Goal: Task Accomplishment & Management: Use online tool/utility

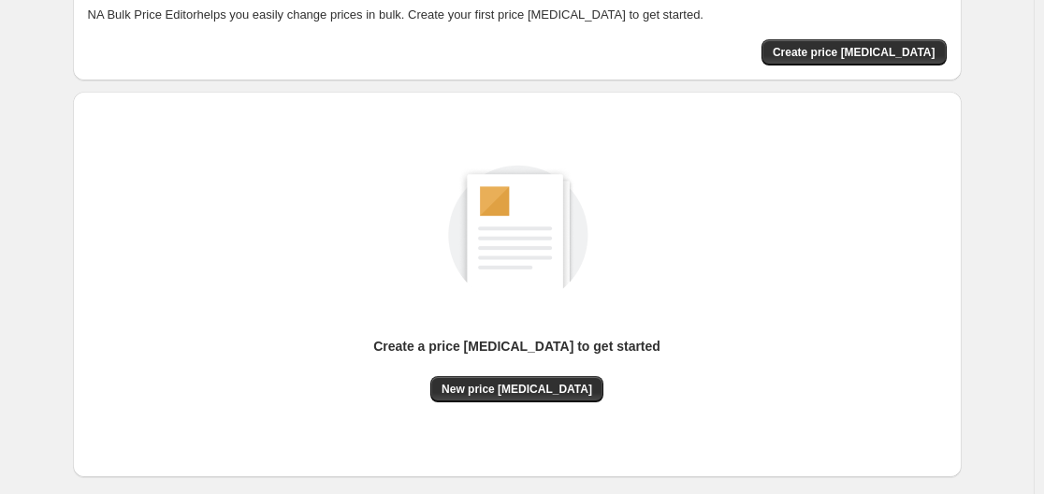
scroll to position [187, 0]
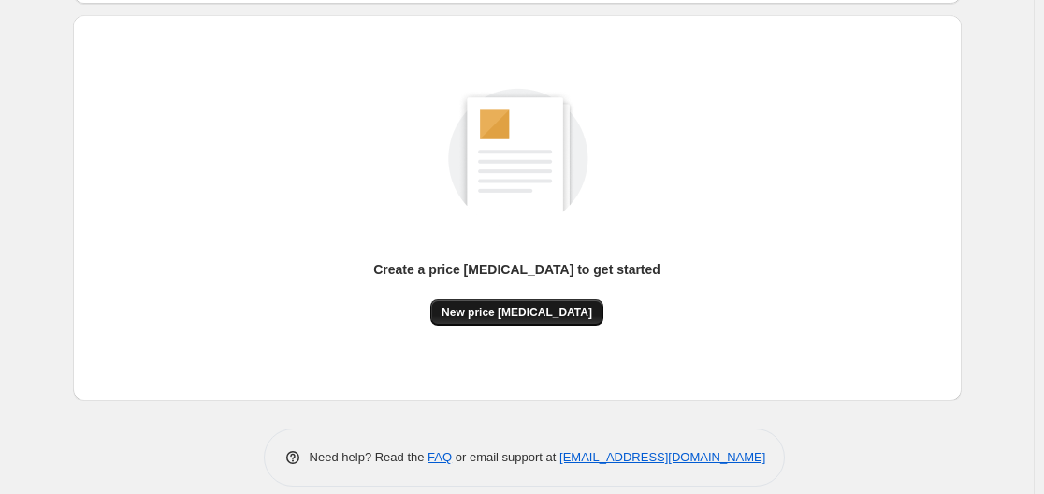
click at [507, 301] on button "New price [MEDICAL_DATA]" at bounding box center [516, 312] width 173 height 26
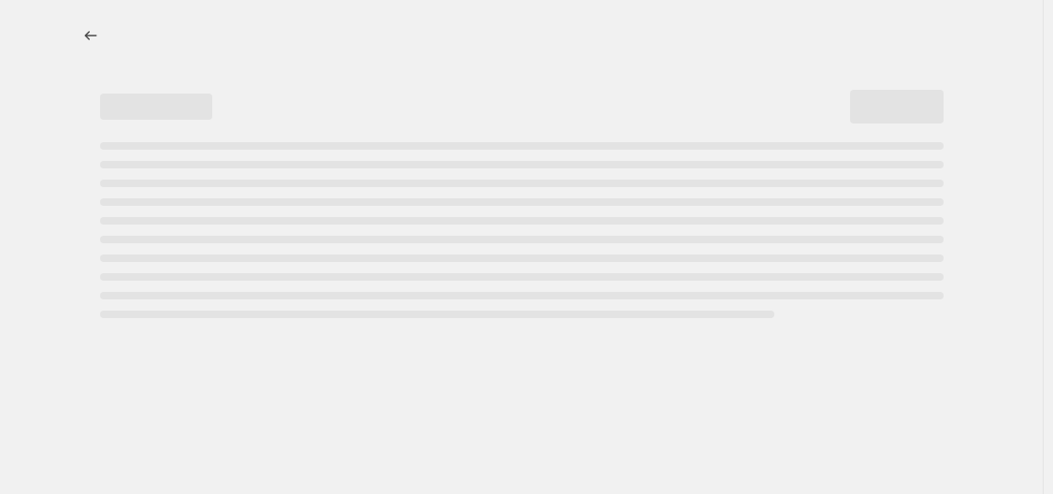
select select "percentage"
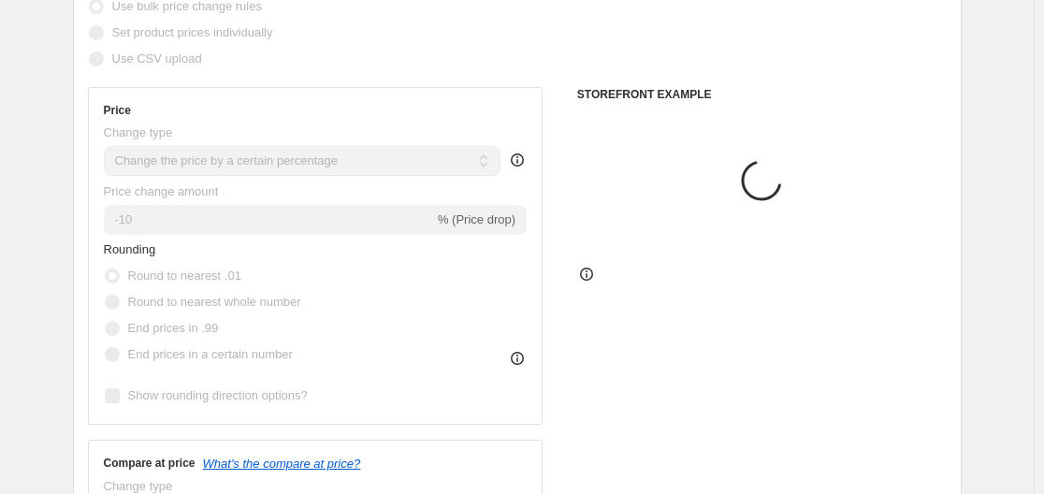
scroll to position [281, 0]
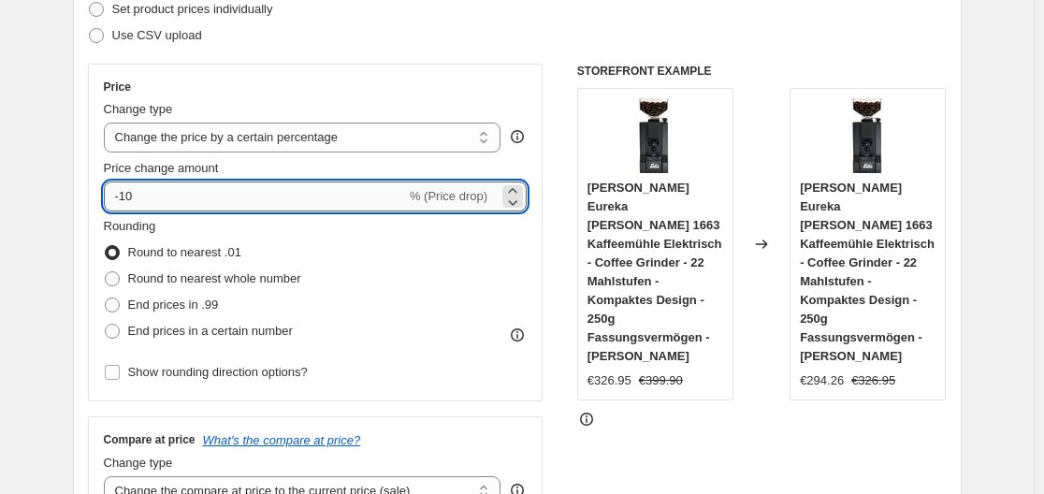
click at [204, 195] on input "-10" at bounding box center [255, 196] width 302 height 30
type input "-1"
type input "-35"
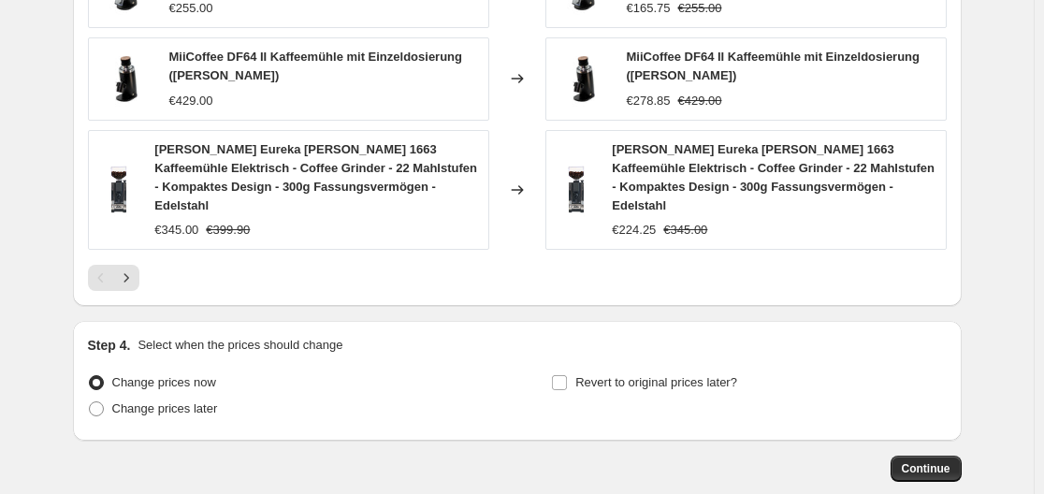
scroll to position [1482, 0]
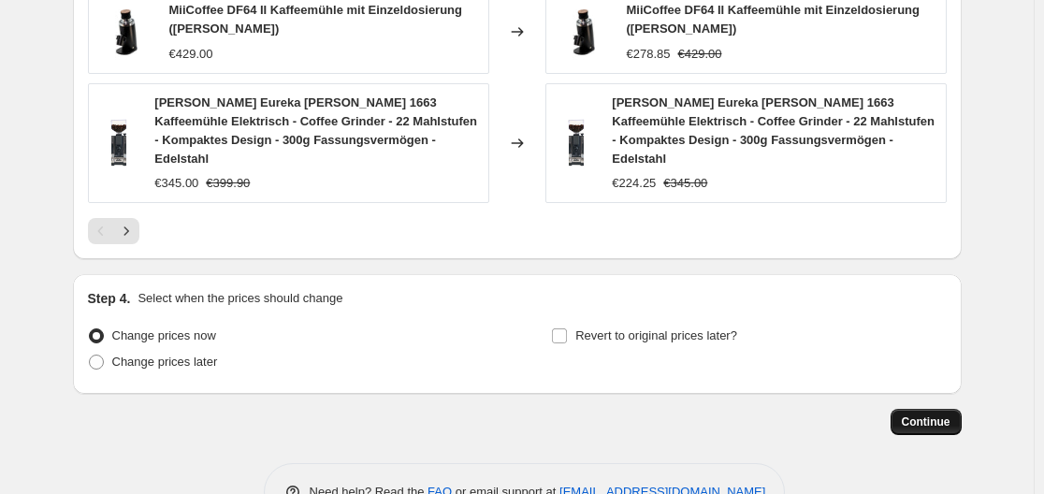
click at [938, 414] on span "Continue" at bounding box center [926, 421] width 49 height 15
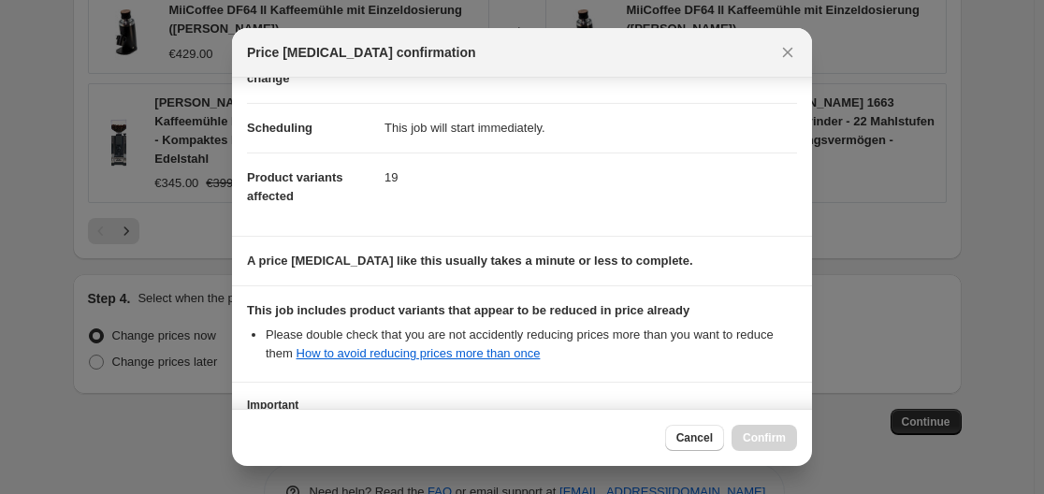
scroll to position [294, 0]
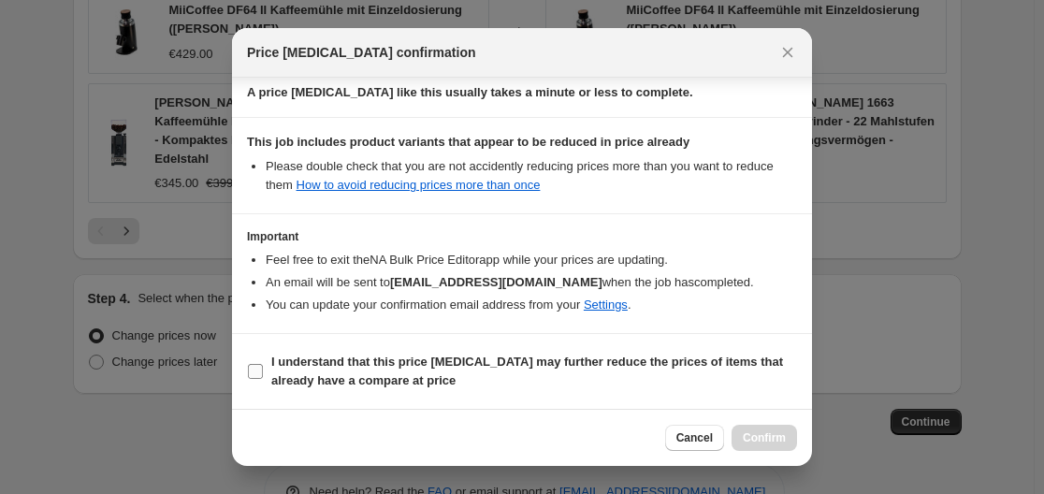
click at [254, 370] on input "I understand that this price [MEDICAL_DATA] may further reduce the prices of it…" at bounding box center [255, 371] width 15 height 15
checkbox input "true"
click at [757, 439] on span "Confirm" at bounding box center [764, 437] width 43 height 15
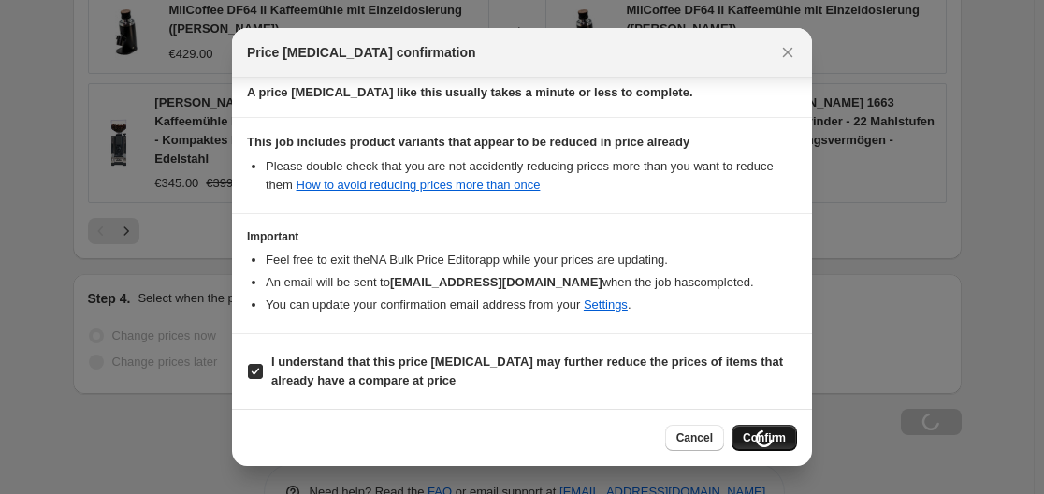
scroll to position [1482, 0]
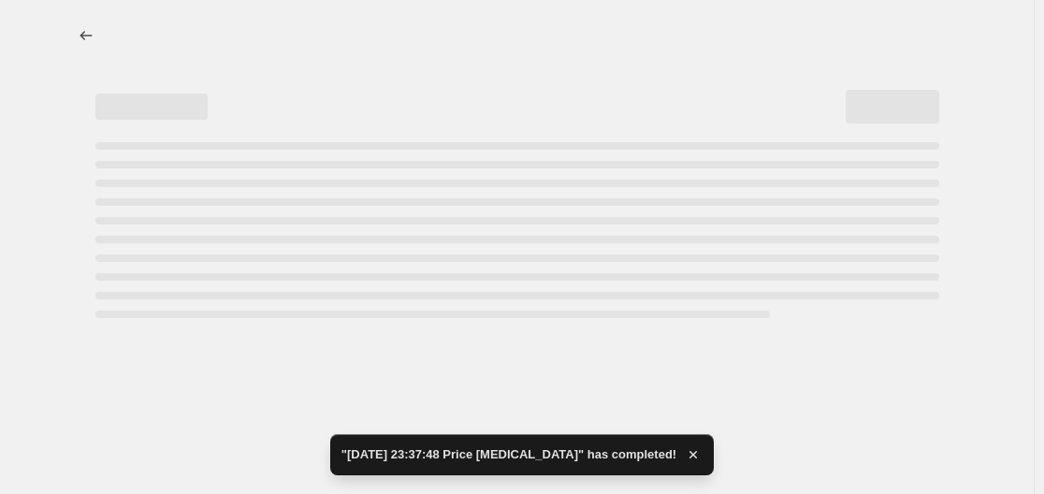
select select "percentage"
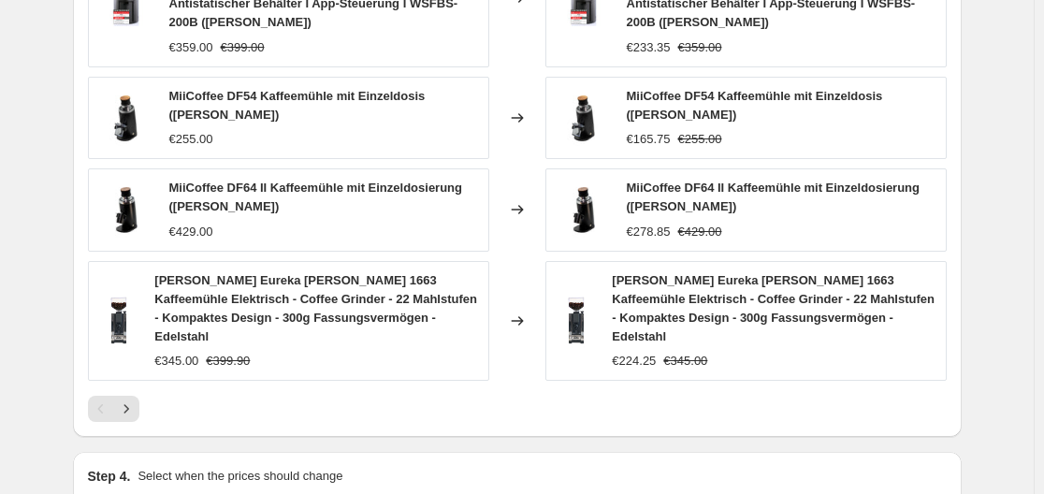
scroll to position [0, 0]
